Goal: Download file/media

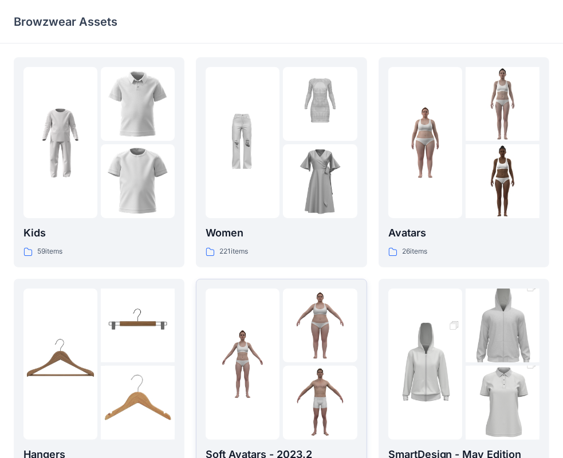
click at [323, 329] on img at bounding box center [320, 326] width 74 height 74
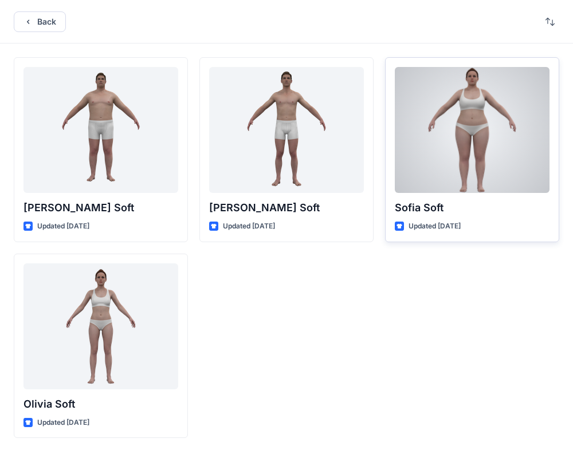
click at [465, 162] on div at bounding box center [472, 130] width 155 height 126
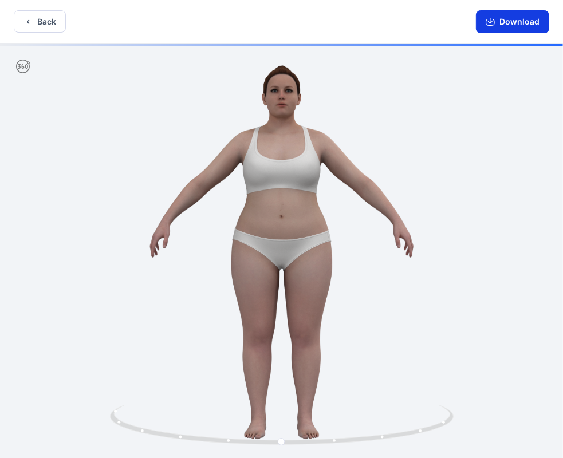
click at [513, 19] on button "Download" at bounding box center [512, 21] width 73 height 23
click at [490, 17] on icon "button" at bounding box center [490, 21] width 9 height 9
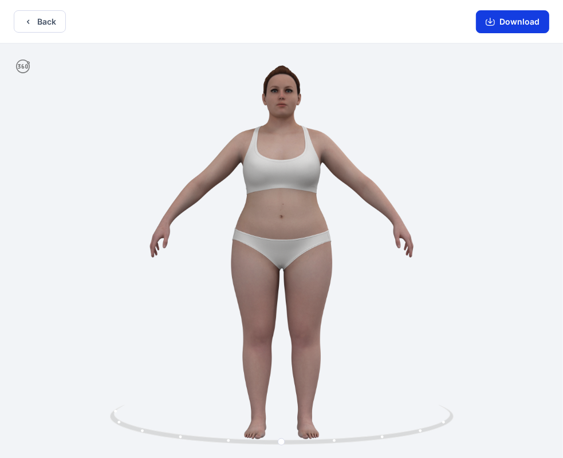
click at [489, 21] on icon "button" at bounding box center [490, 21] width 9 height 9
click at [489, 22] on icon "button" at bounding box center [490, 21] width 9 height 9
click at [48, 24] on button "Back" at bounding box center [40, 21] width 52 height 22
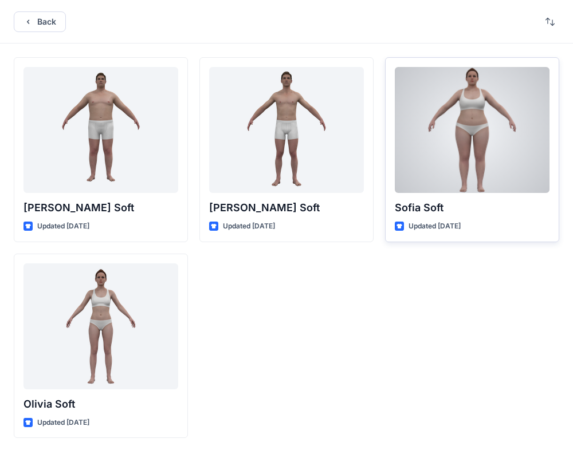
click at [509, 230] on div "Updated [DATE]" at bounding box center [472, 227] width 155 height 12
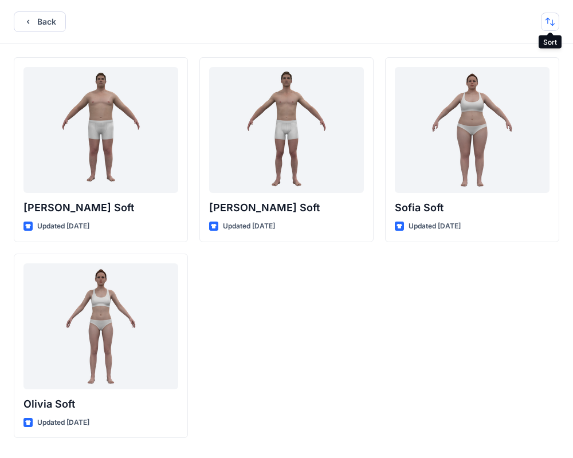
click at [551, 27] on button "button" at bounding box center [550, 22] width 18 height 18
click at [417, 407] on div "Sofia Soft Updated [DATE]" at bounding box center [472, 247] width 174 height 381
click at [29, 22] on icon "button" at bounding box center [27, 21] width 9 height 9
